Goal: Transaction & Acquisition: Purchase product/service

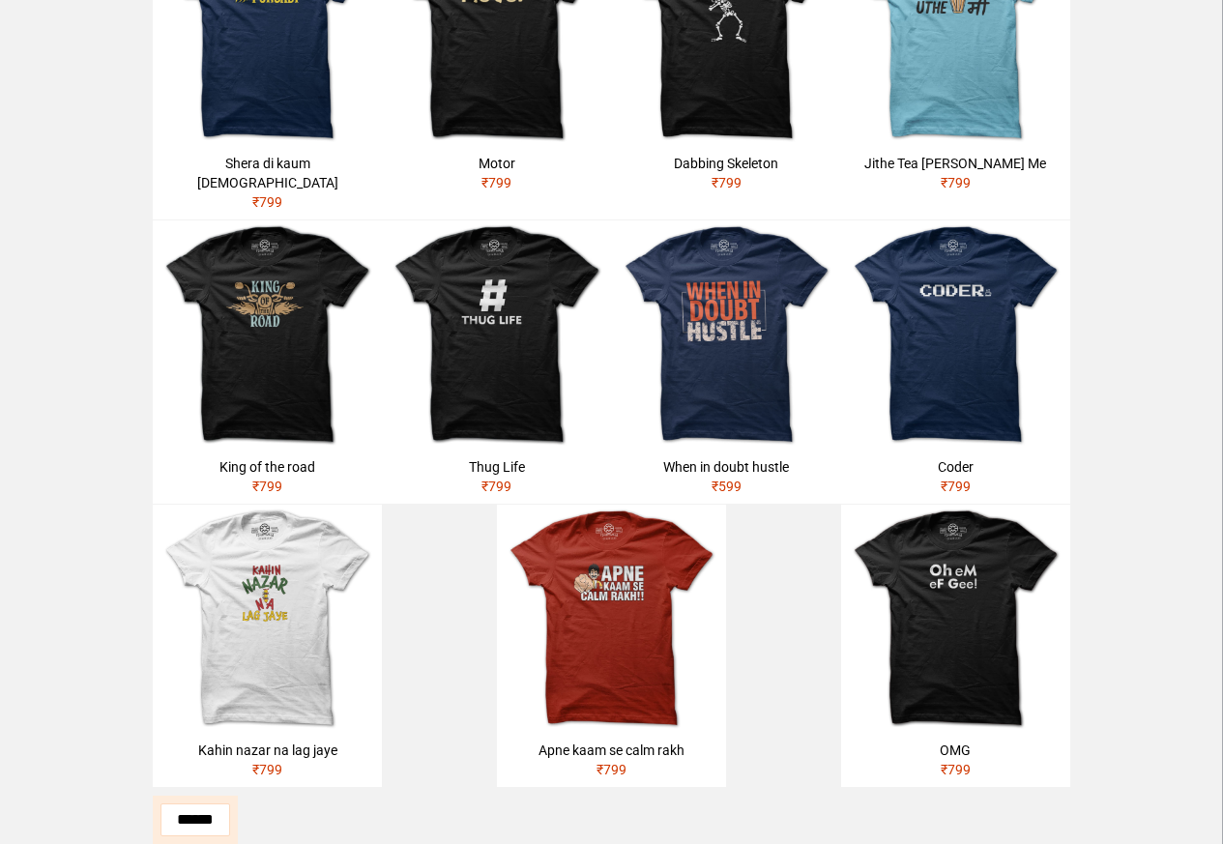
scroll to position [923, 0]
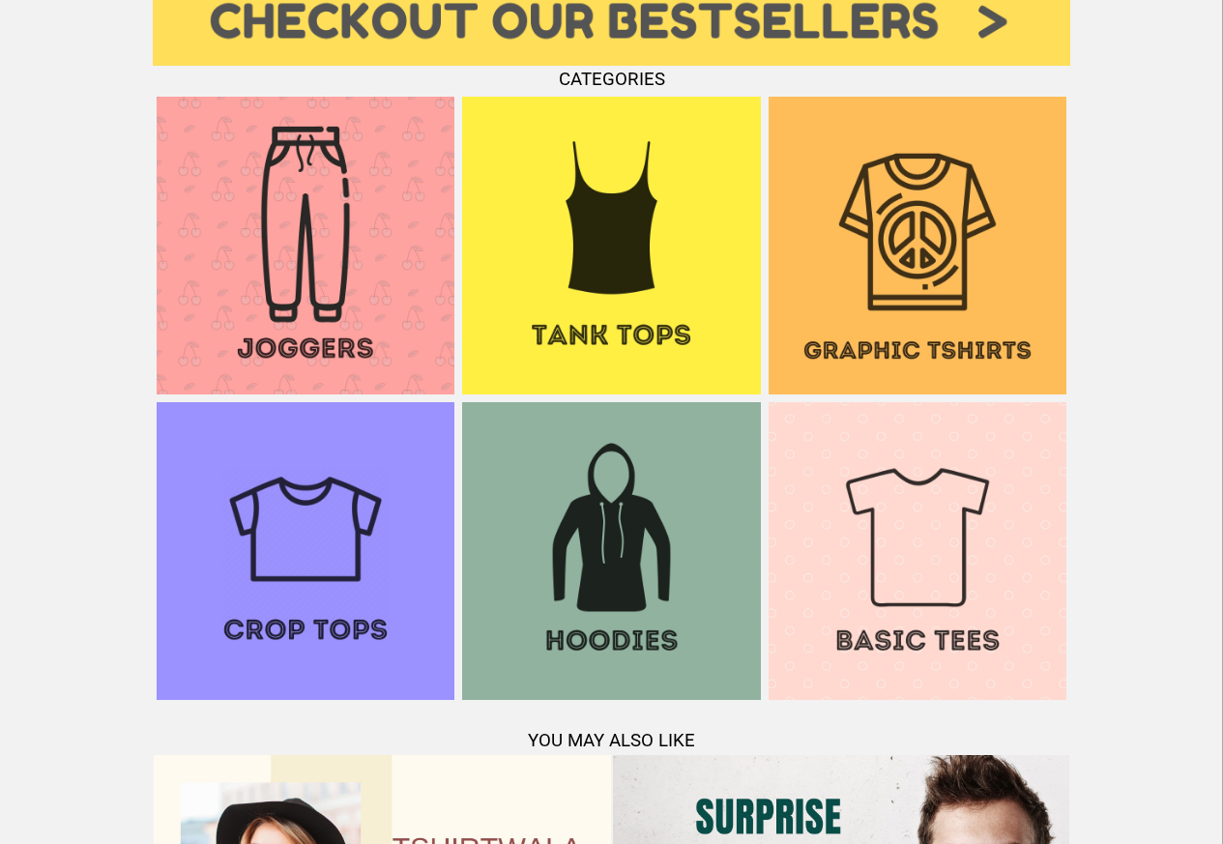
scroll to position [1866, 0]
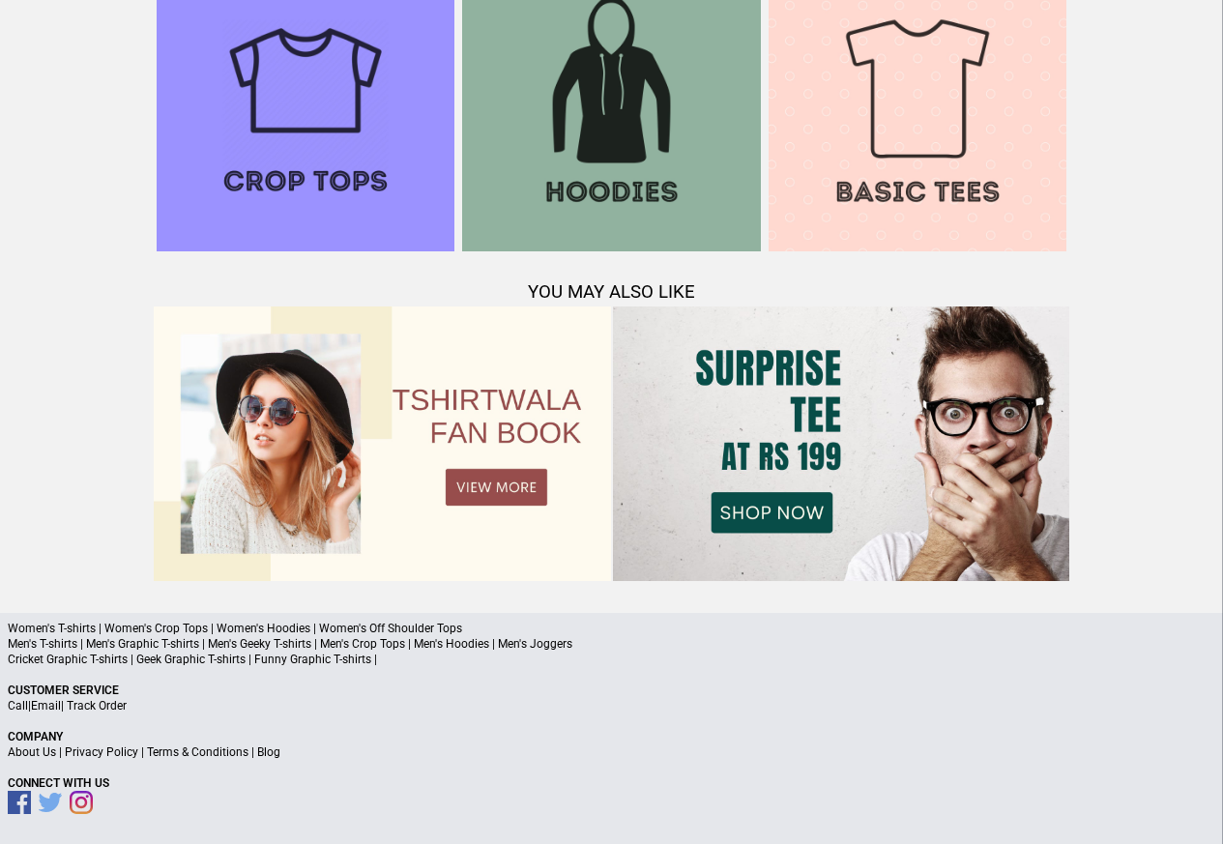
click at [95, 627] on p "Women's T-shirts | Women's Crop Tops | Women's Hoodies | Women's Off Shoulder T…" at bounding box center [611, 628] width 1207 height 15
click at [85, 627] on p "Women's T-shirts | Women's Crop Tops | Women's Hoodies | Women's Off Shoulder T…" at bounding box center [611, 628] width 1207 height 15
click at [88, 628] on p "Women's T-shirts | Women's Crop Tops | Women's Hoodies | Women's Off Shoulder T…" at bounding box center [611, 628] width 1207 height 15
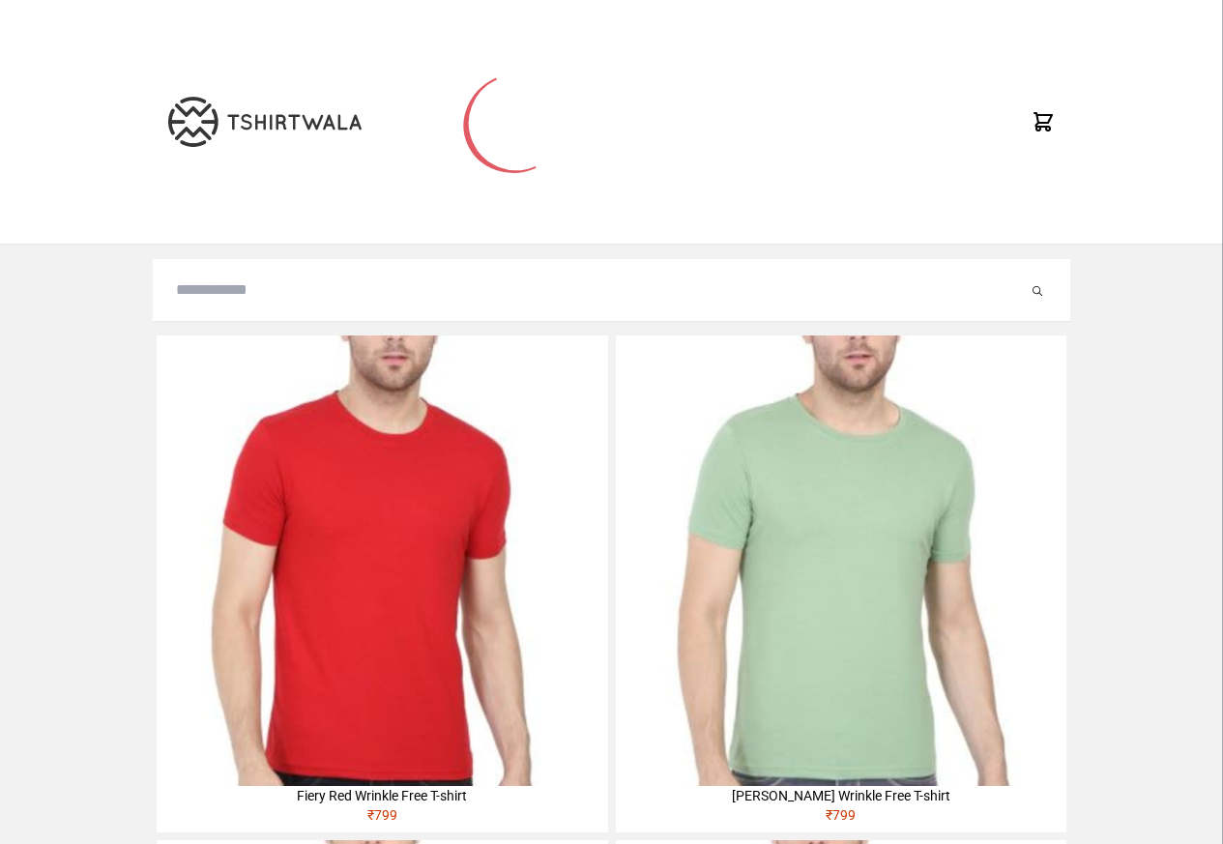
click at [219, 296] on input "search" at bounding box center [602, 289] width 852 height 23
paste input "**********"
type input "**********"
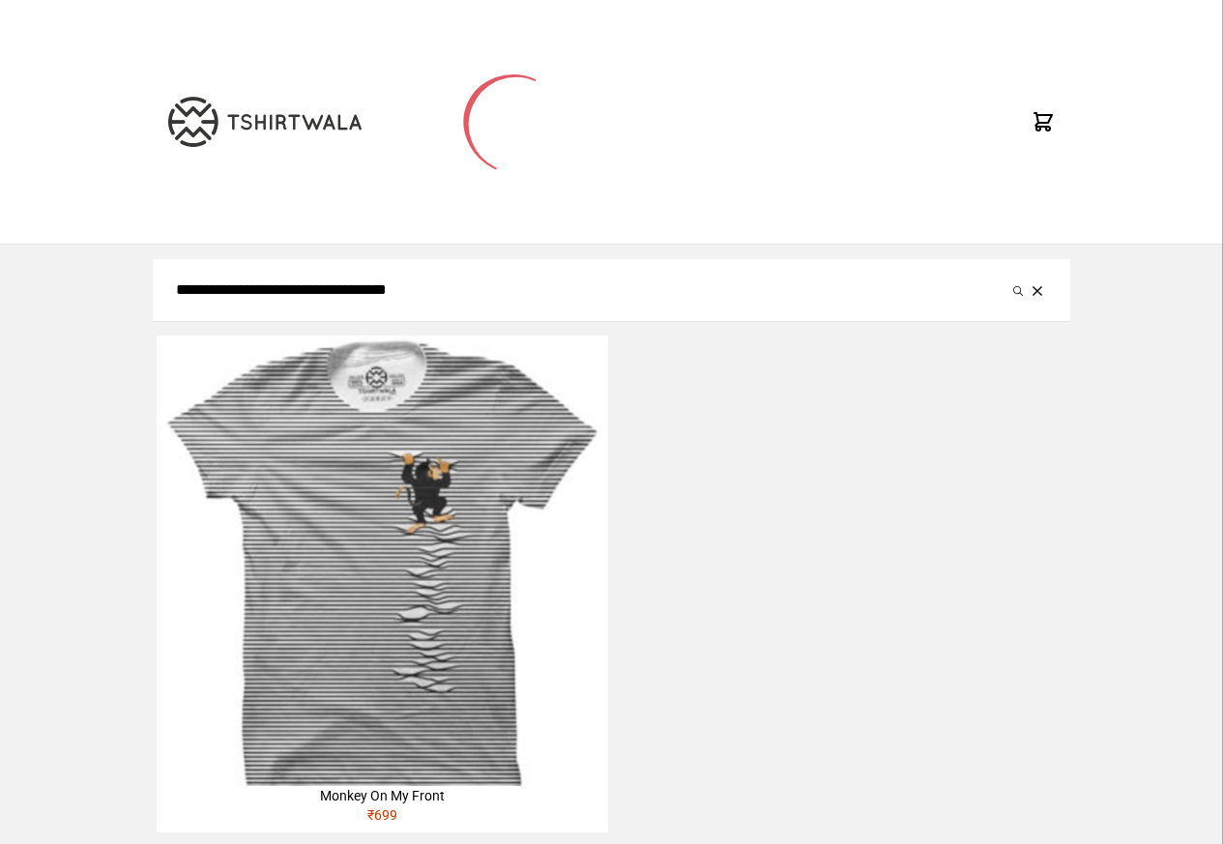
click at [390, 342] on img at bounding box center [382, 560] width 450 height 450
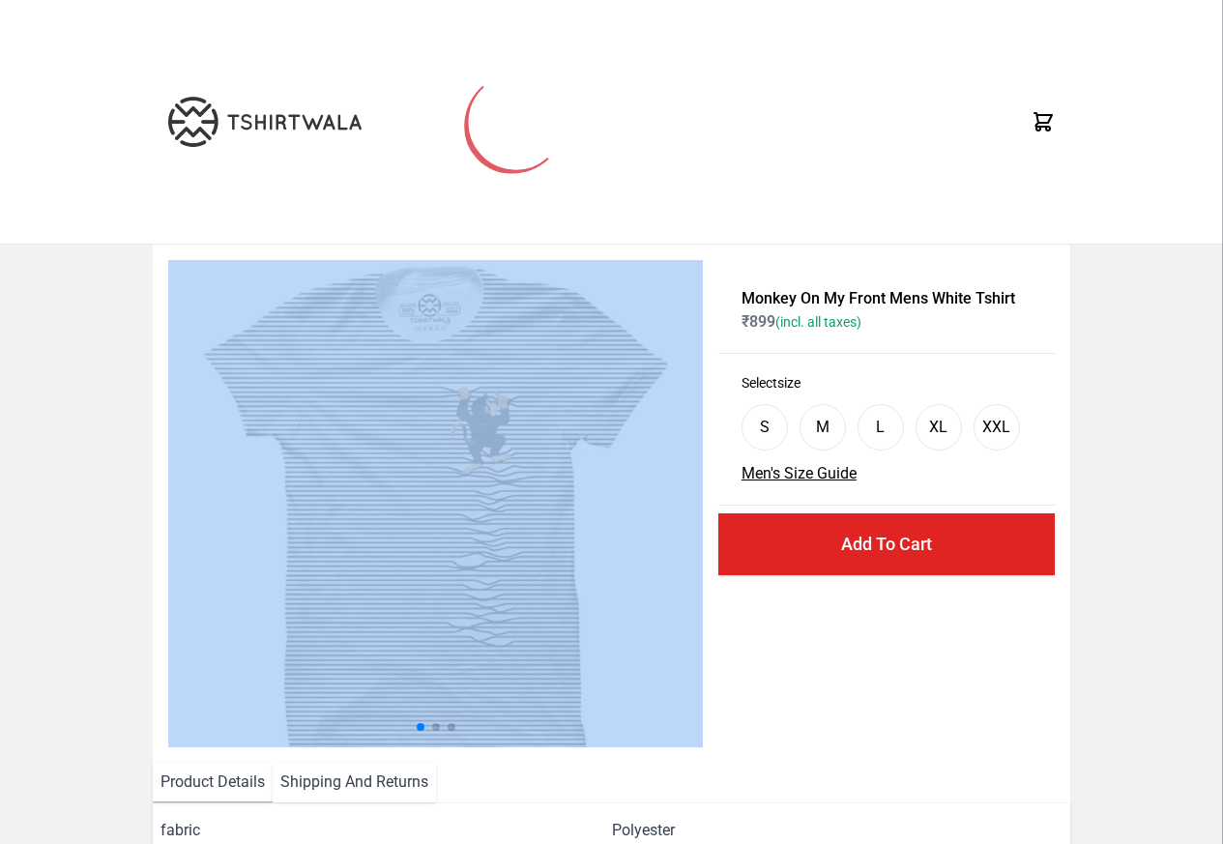
click at [205, 783] on li "Product Details" at bounding box center [213, 783] width 120 height 40
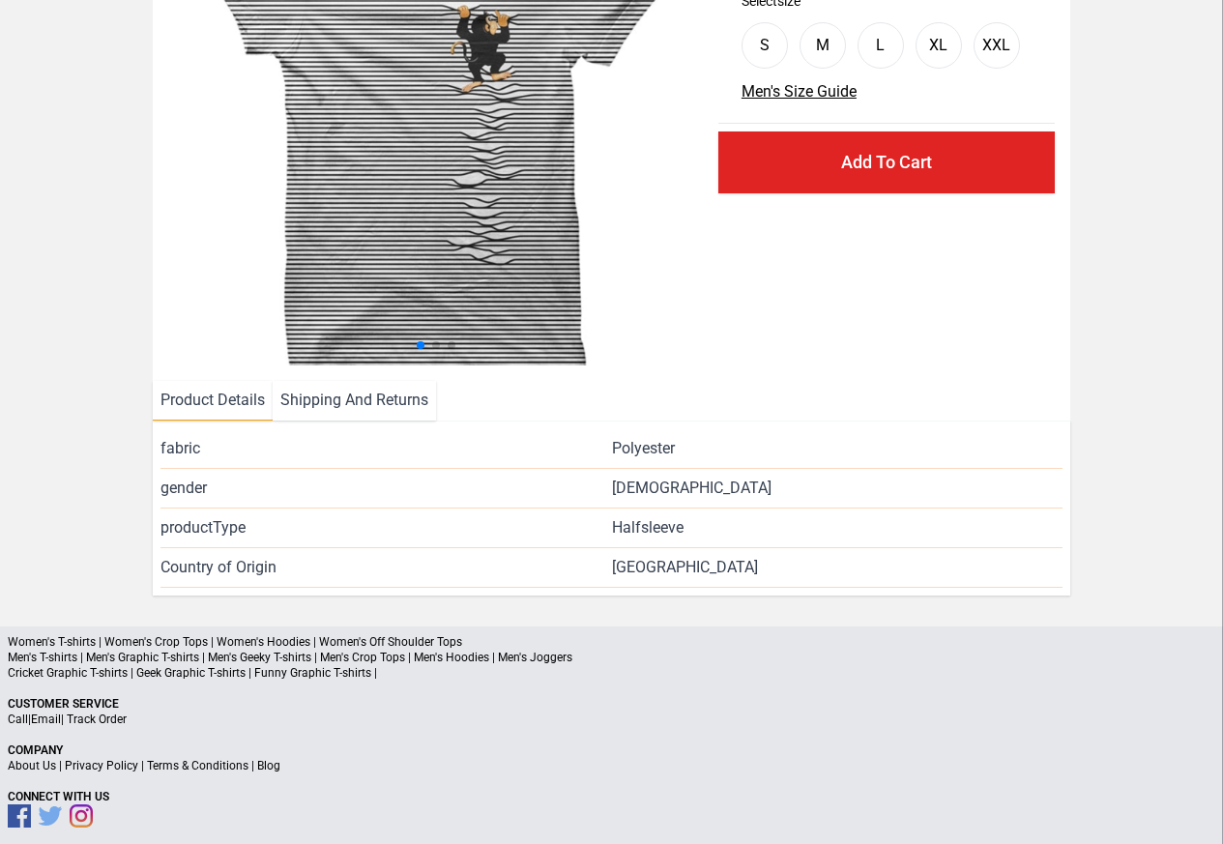
scroll to position [234, 0]
